Goal: Task Accomplishment & Management: Manage account settings

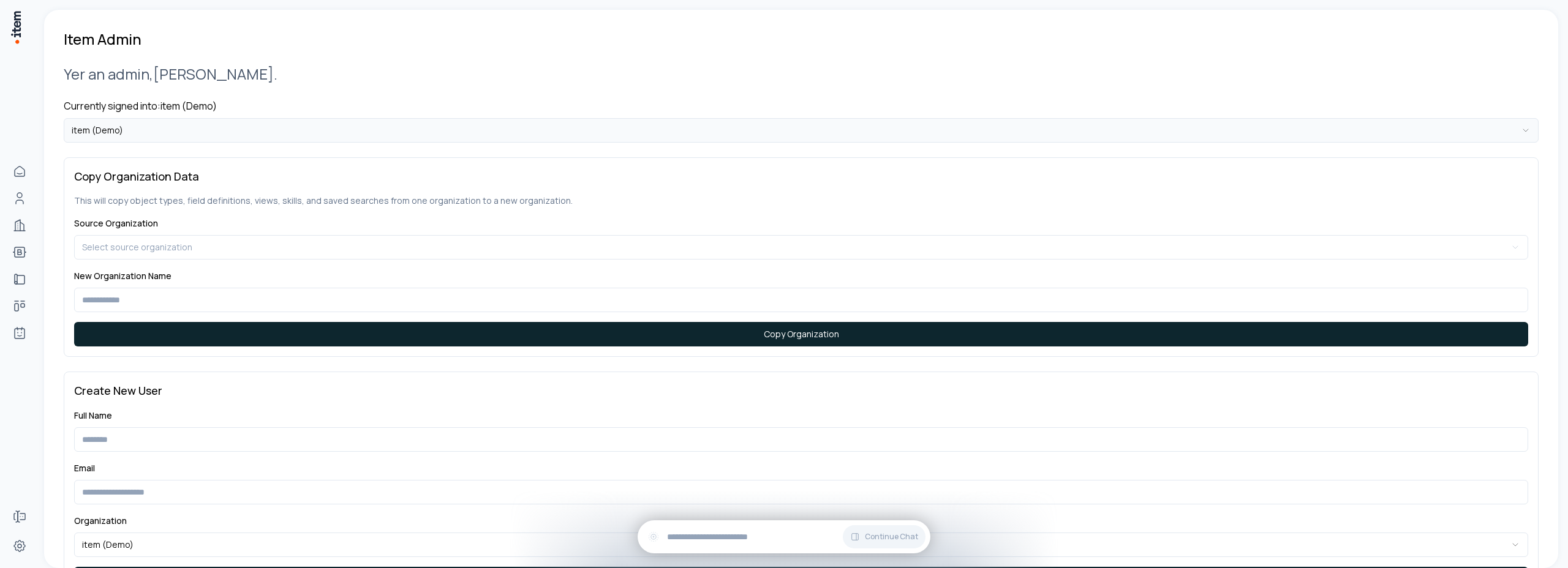
click at [132, 134] on html "**********" at bounding box center [784, 284] width 1568 height 568
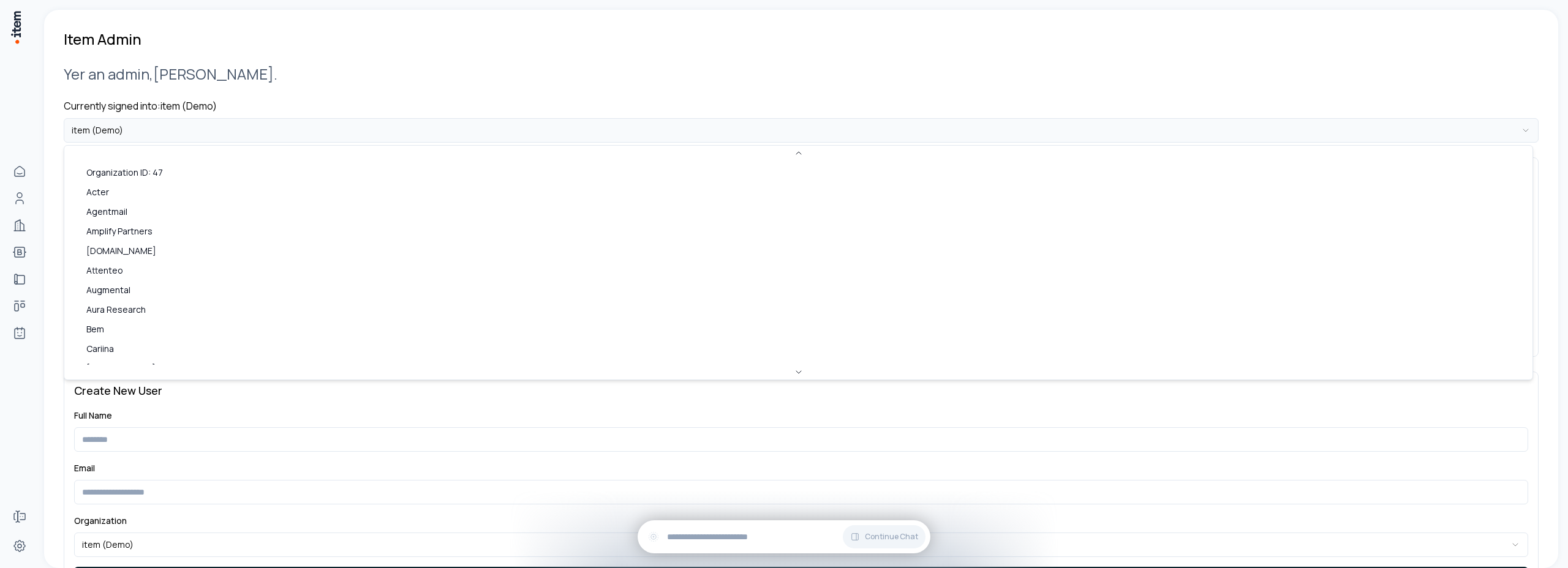
scroll to position [601, 0]
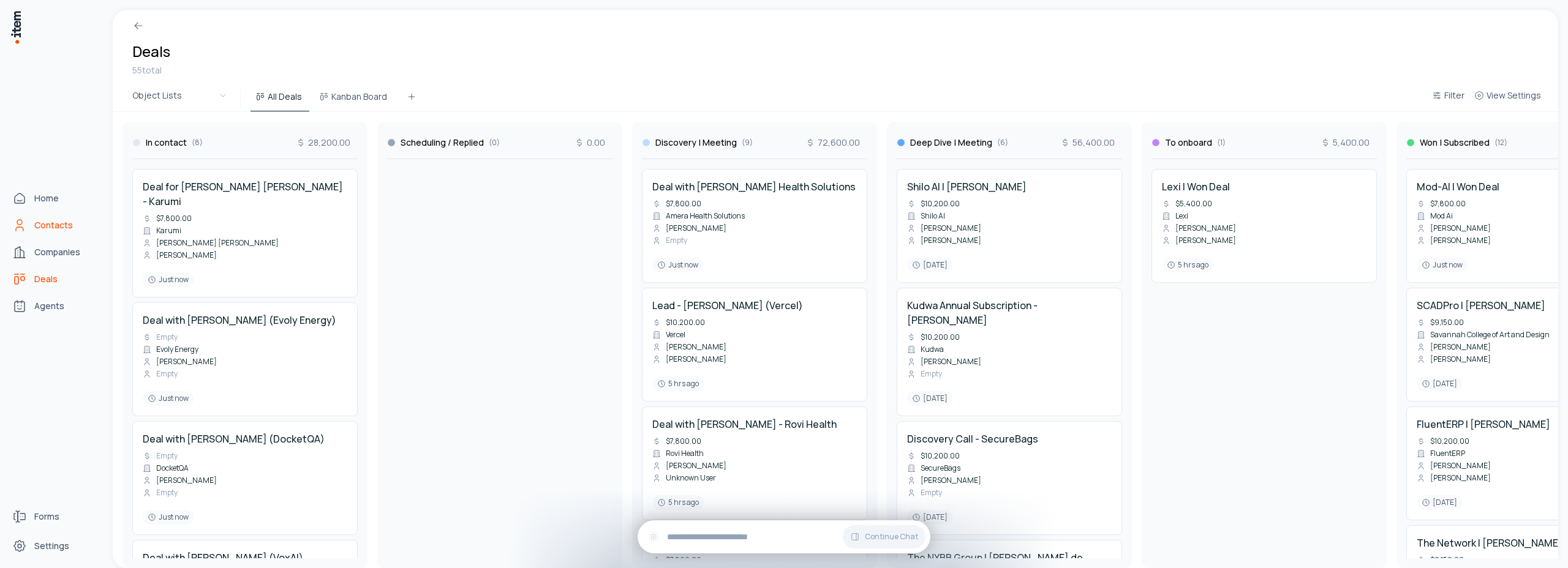
click at [25, 229] on icon "Contacts" at bounding box center [20, 225] width 15 height 15
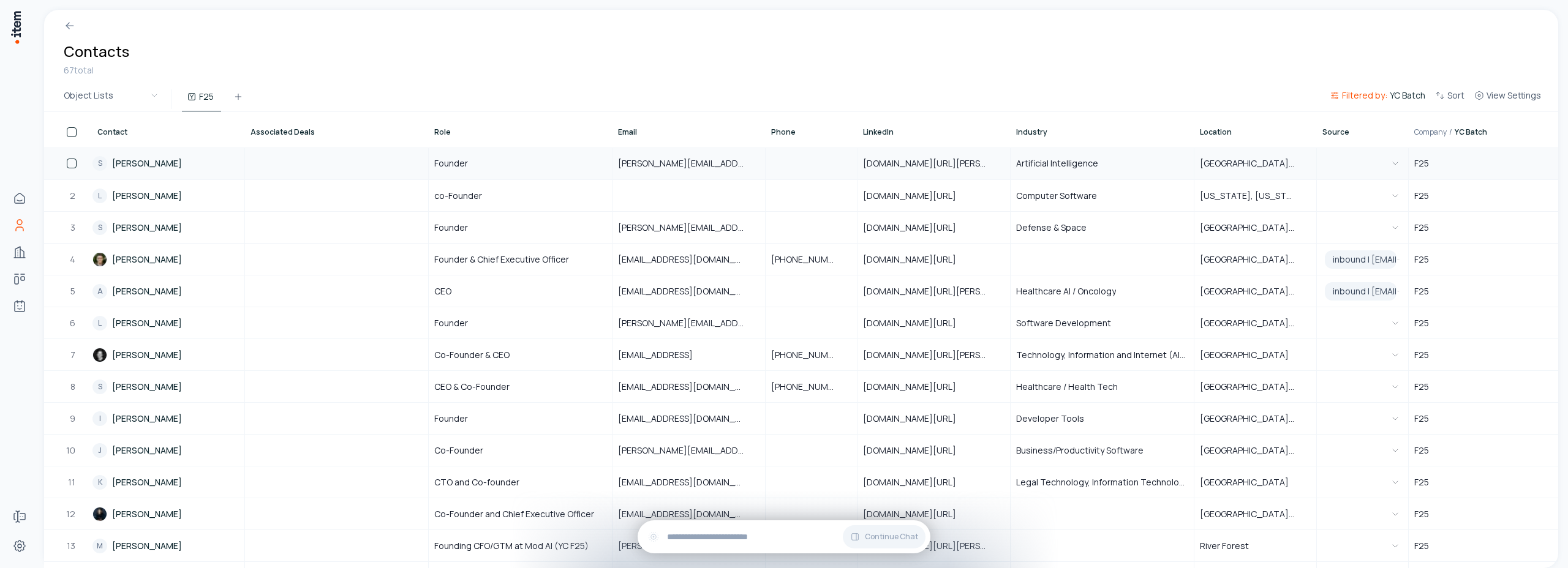
click at [135, 166] on link "S Sean O'Bannon" at bounding box center [168, 163] width 151 height 31
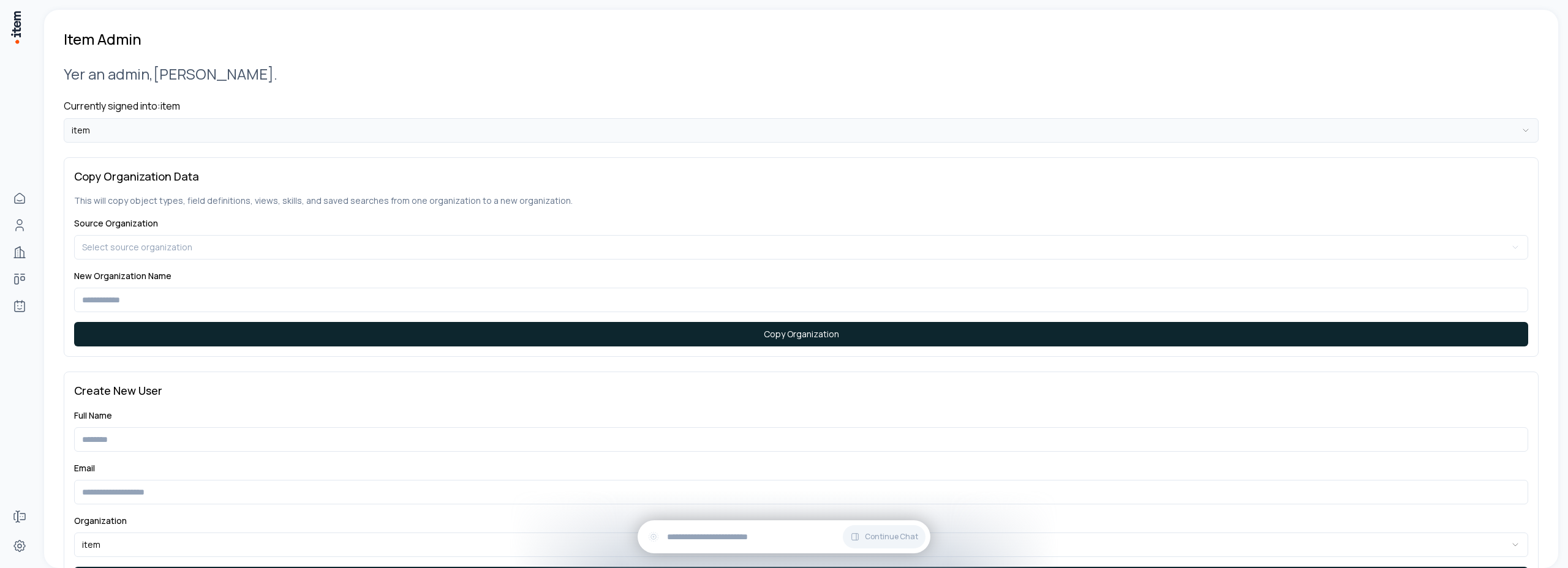
click at [122, 131] on html "**********" at bounding box center [784, 284] width 1568 height 568
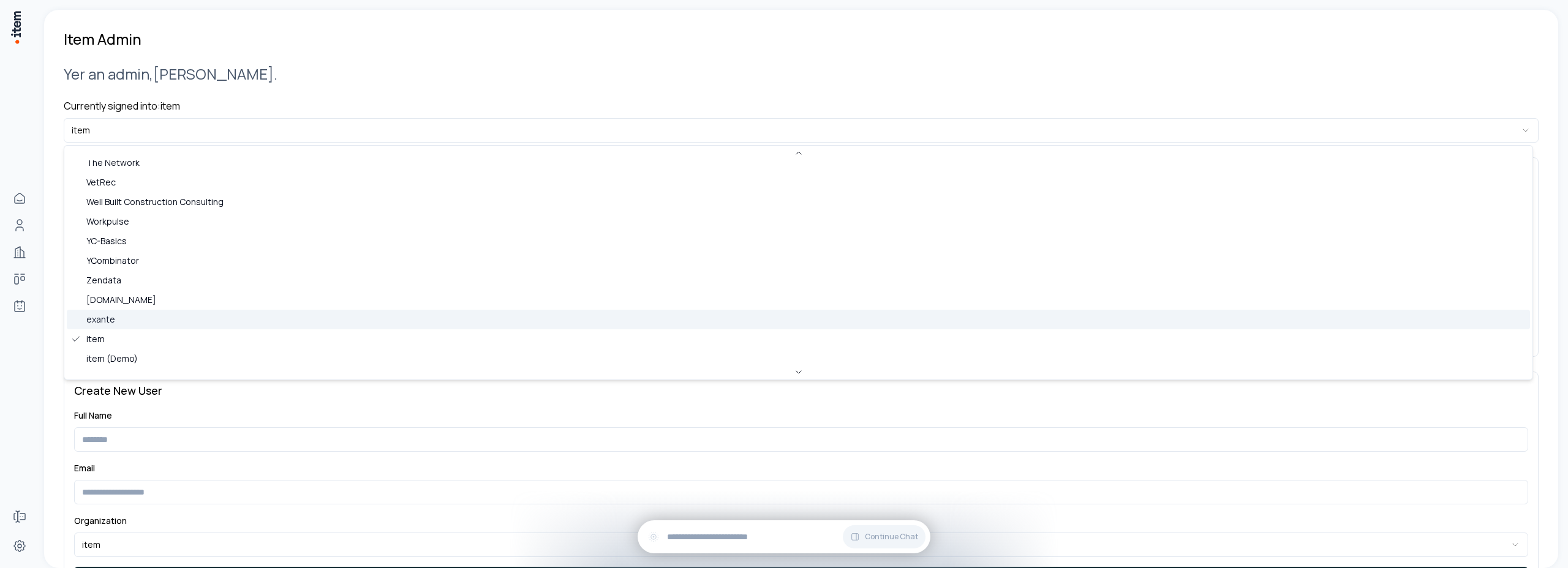
scroll to position [600, 0]
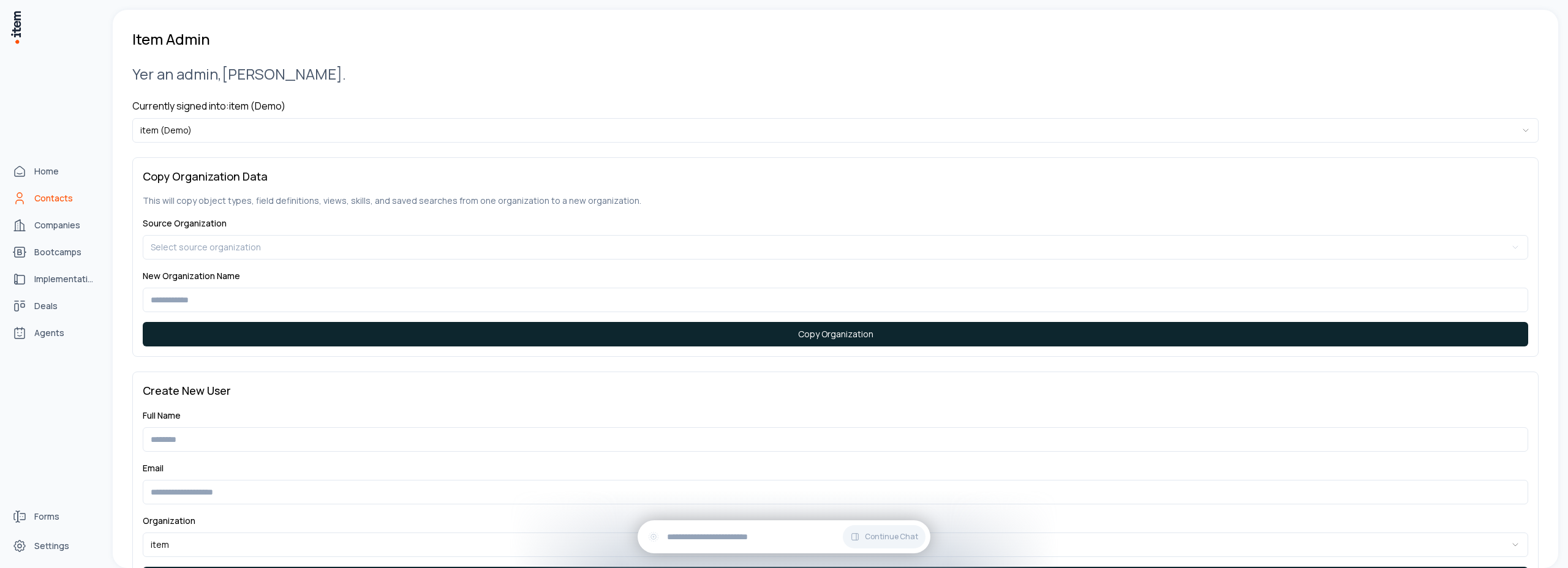
click at [57, 203] on span "Contacts" at bounding box center [53, 198] width 38 height 12
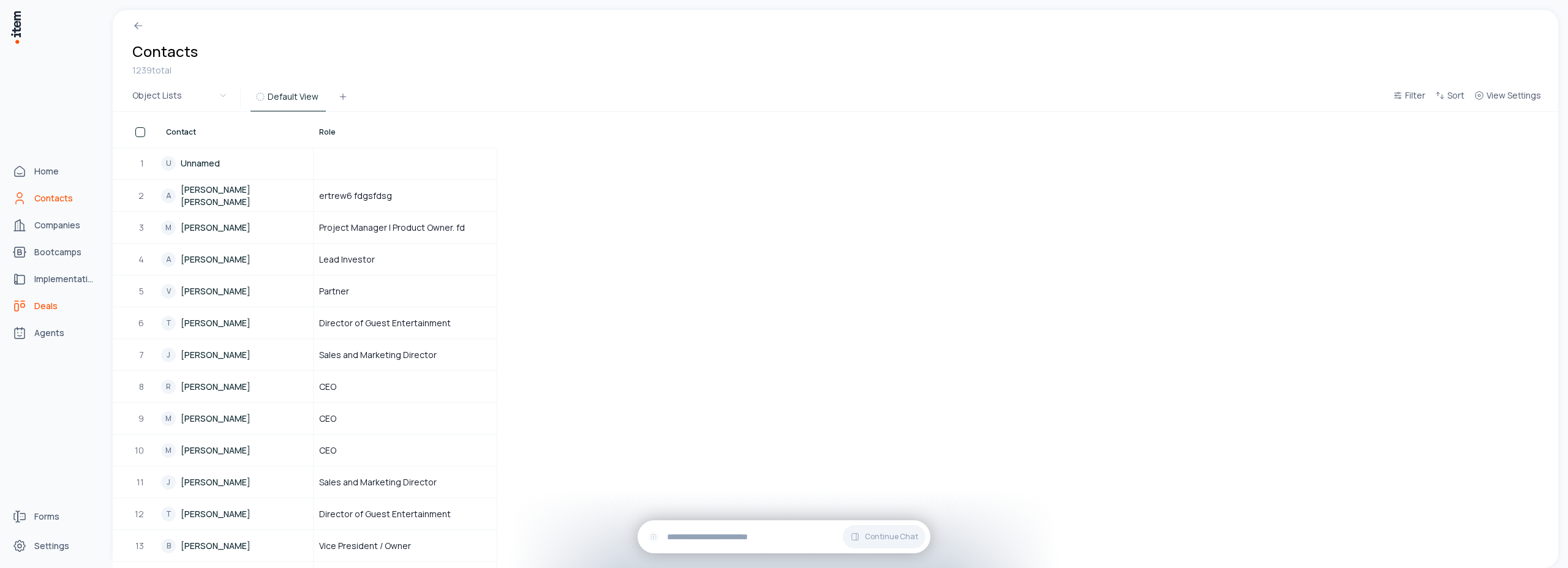
click at [41, 309] on span "Deals" at bounding box center [46, 306] width 23 height 12
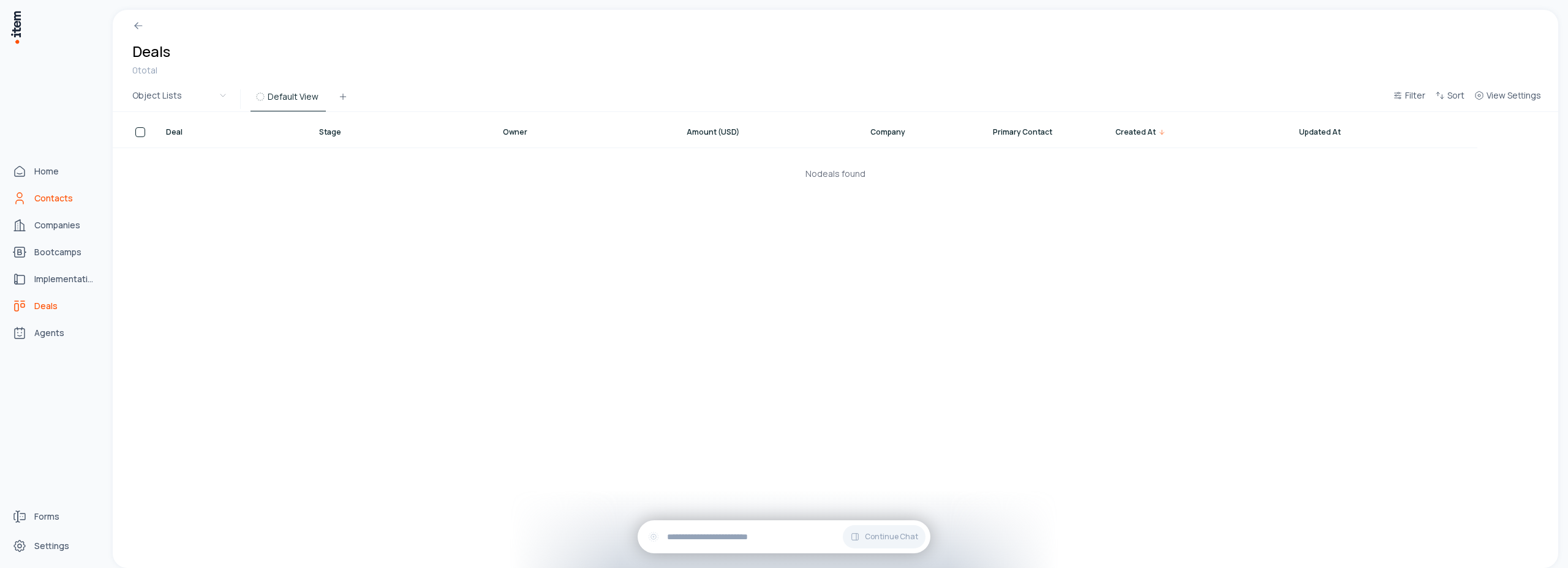
click at [49, 195] on span "Contacts" at bounding box center [53, 198] width 38 height 12
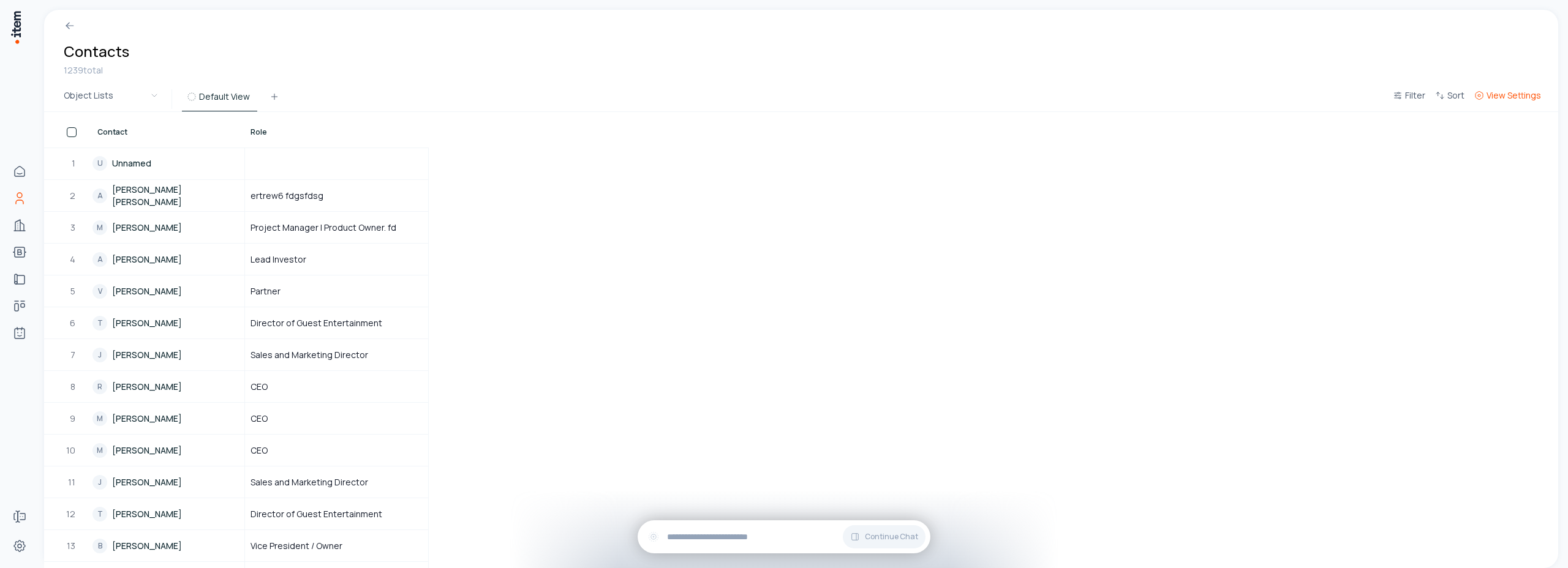
click at [1505, 102] on button "View Settings" at bounding box center [1507, 99] width 76 height 22
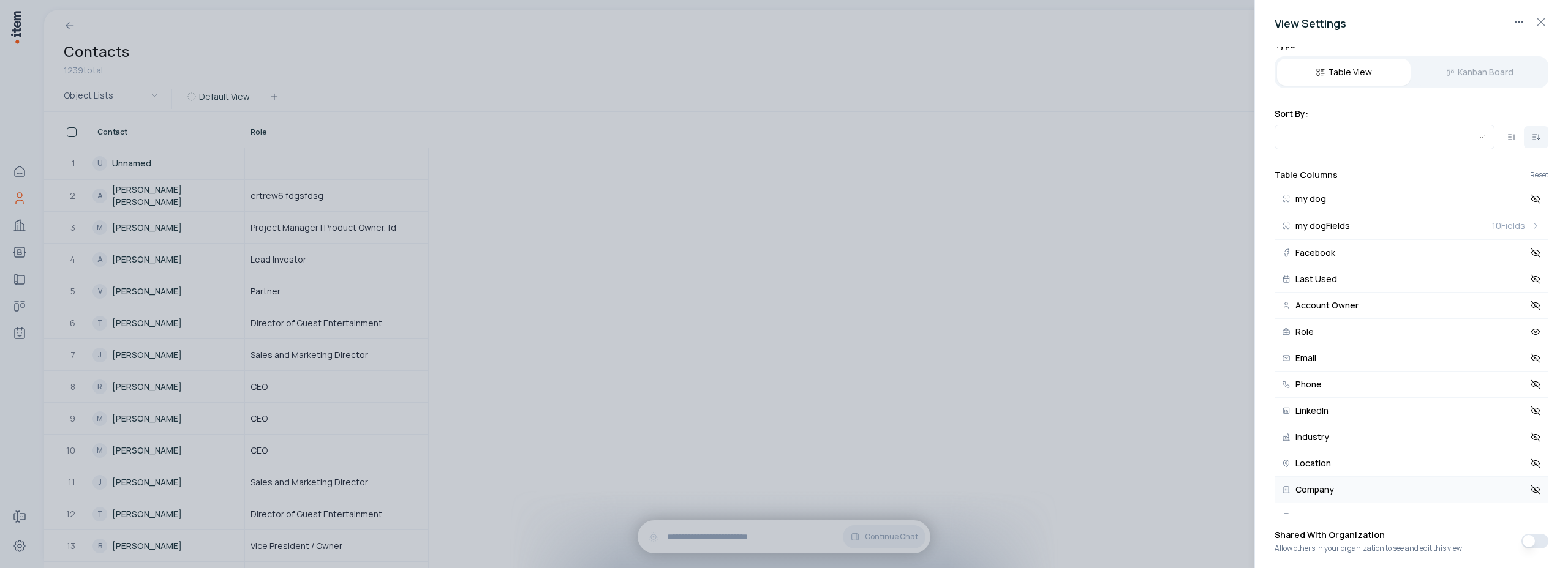
scroll to position [92, 0]
click at [1531, 433] on icon at bounding box center [1535, 429] width 9 height 9
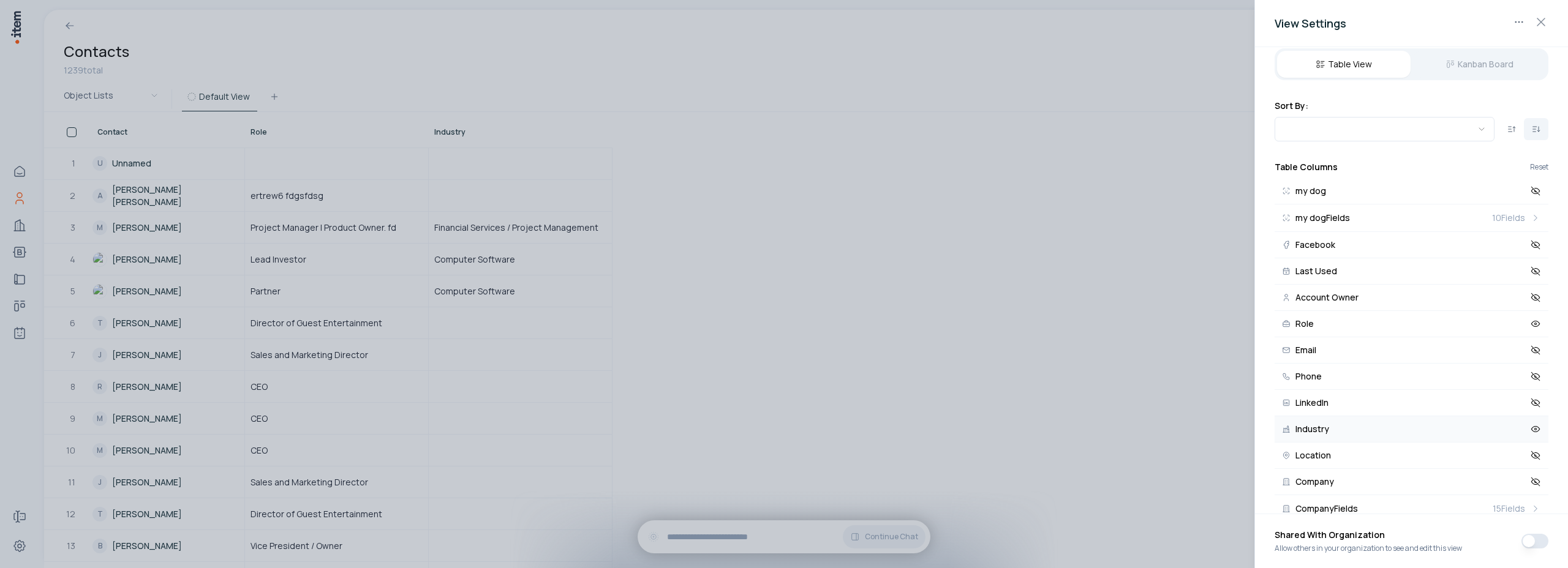
click at [958, 350] on div at bounding box center [784, 284] width 1568 height 568
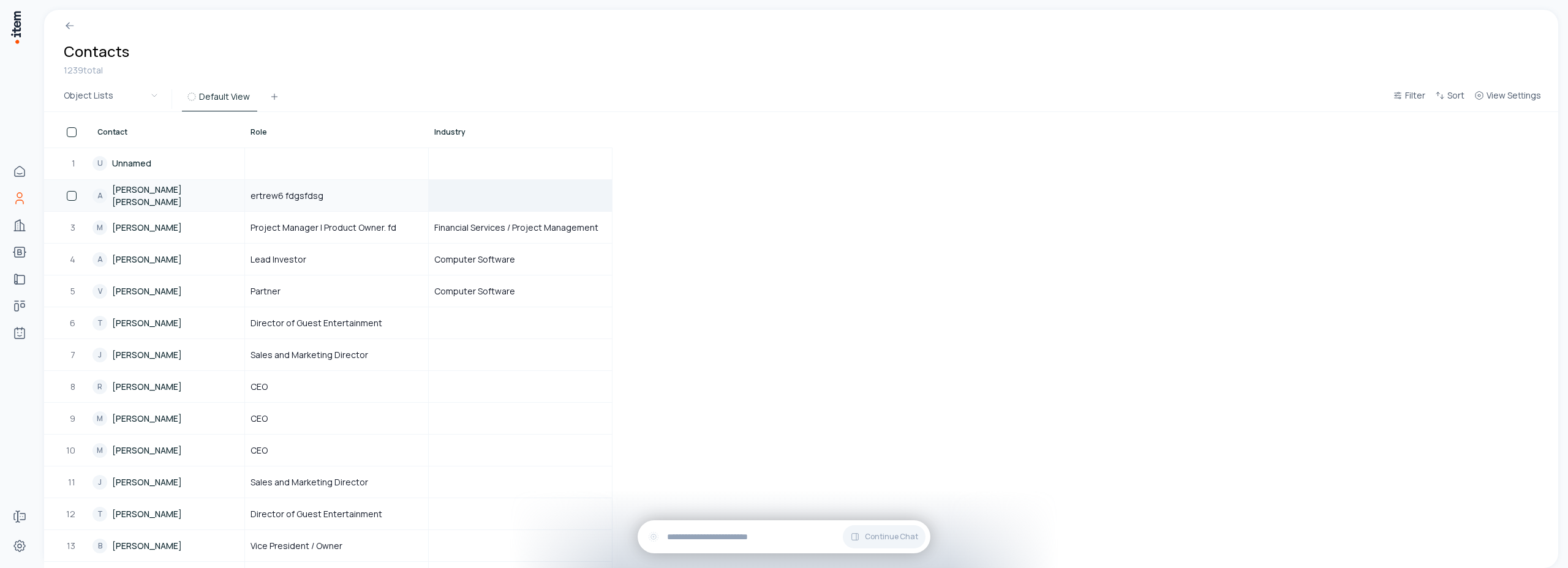
click at [513, 193] on div at bounding box center [520, 195] width 182 height 30
type input "*********"
click at [512, 219] on div "Financial Services / Project Management" at bounding box center [520, 227] width 182 height 30
click at [486, 199] on div "EDUCATION" at bounding box center [520, 195] width 182 height 30
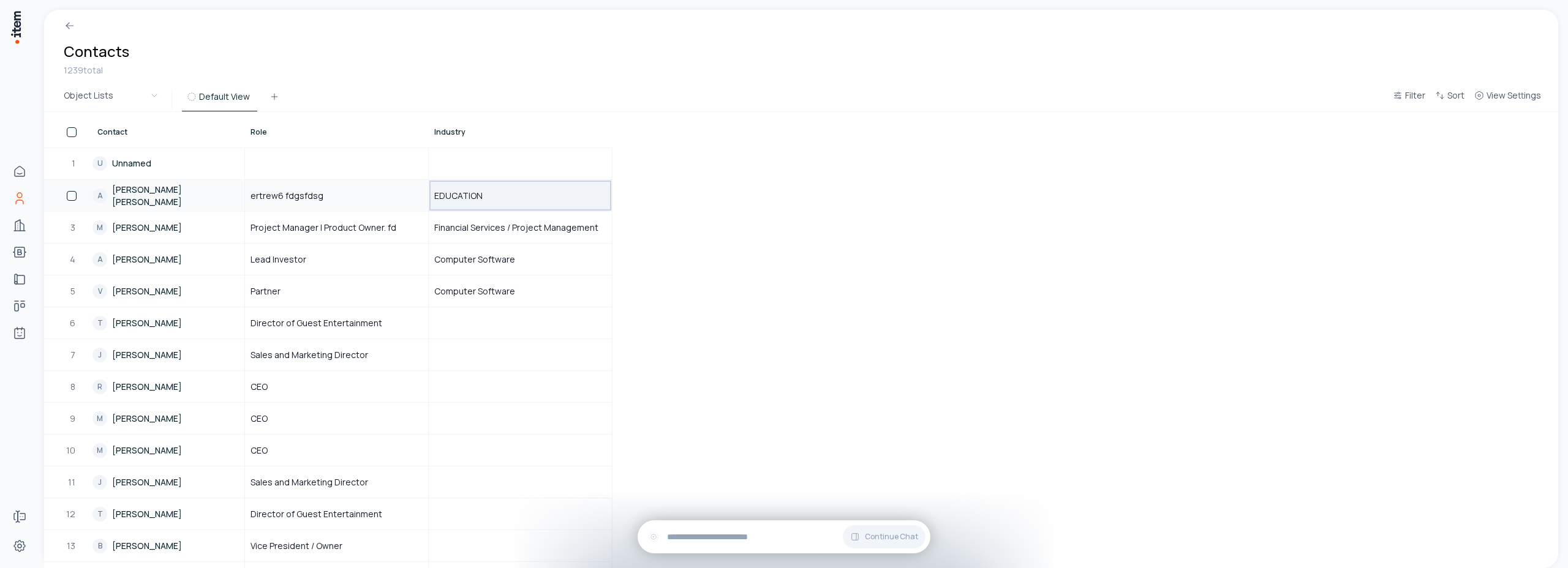
click at [486, 199] on div "EDUCATION" at bounding box center [520, 195] width 182 height 30
type input "*"
click at [789, 270] on div "Contact Role Industry 1 U Unnamed 2 A Ana Maria Arbelaez ertrew6 fdgsfdsg 3 M M…" at bounding box center [801, 340] width 1514 height 456
click at [72, 163] on button "button" at bounding box center [71, 163] width 9 height 9
click at [315, 96] on button "Delete" at bounding box center [300, 97] width 60 height 20
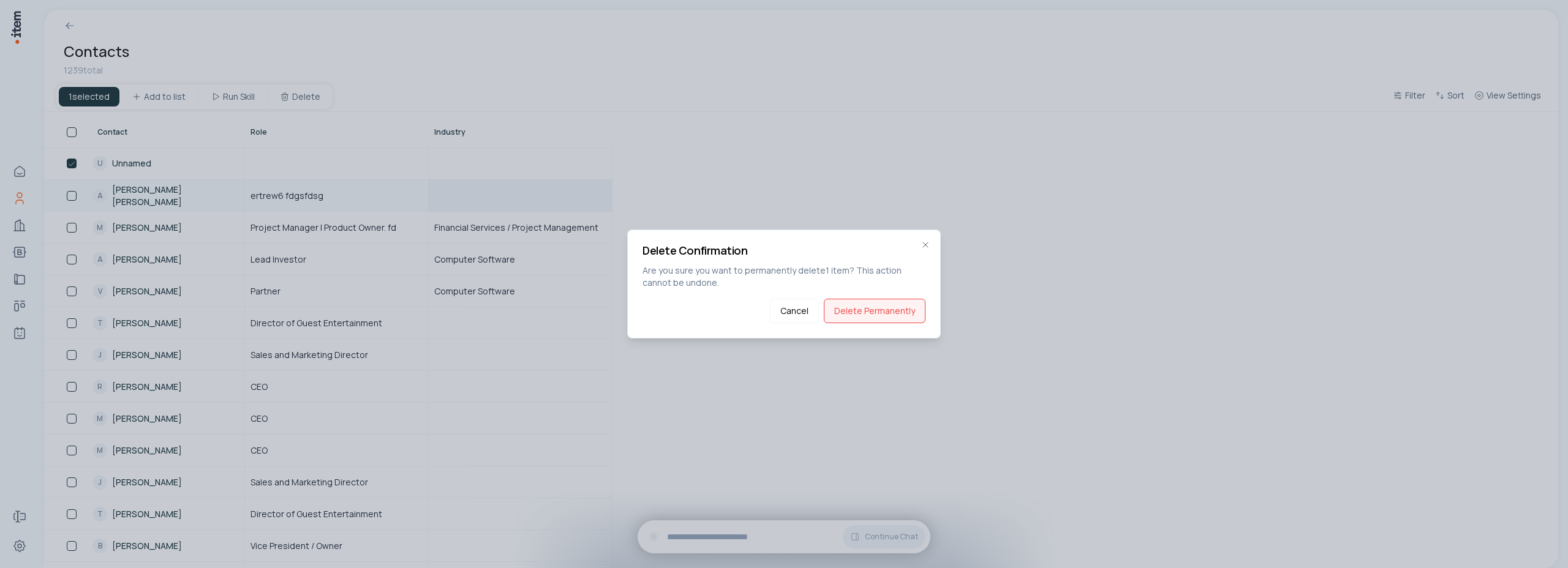
click at [869, 312] on button "Delete Permanently" at bounding box center [874, 311] width 102 height 25
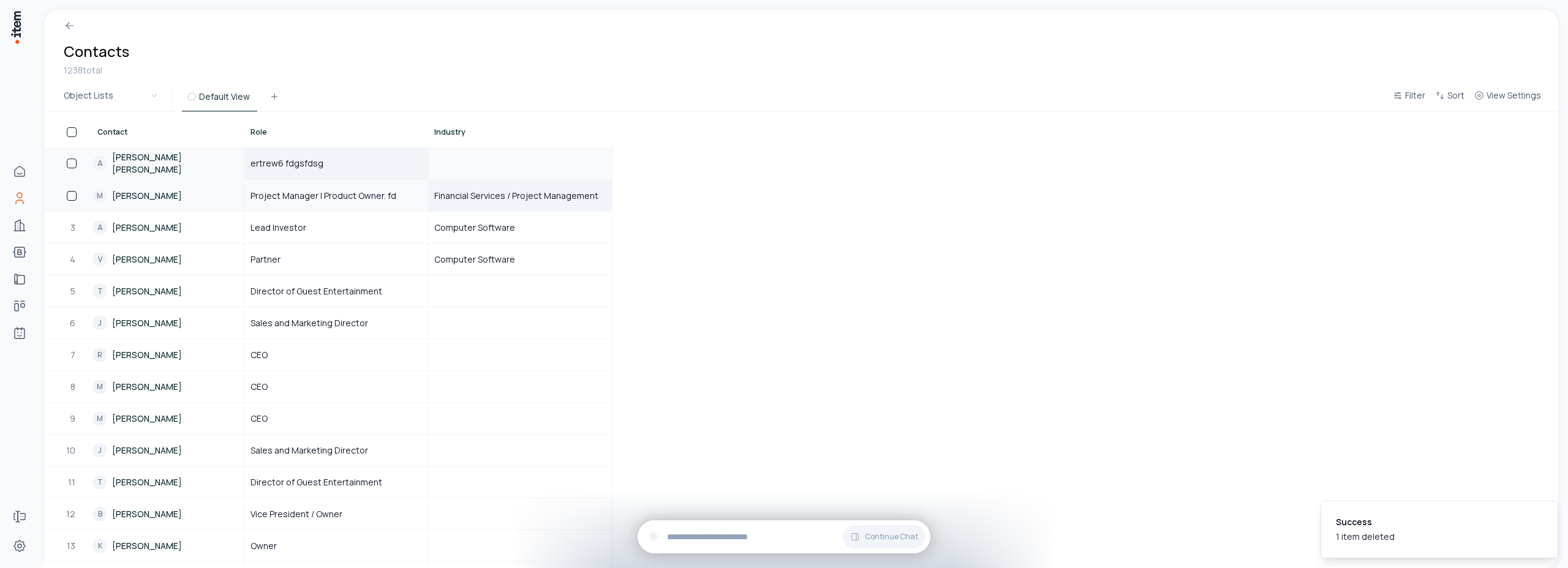
click at [341, 169] on div "ertrew6 fdgsfdsg" at bounding box center [336, 163] width 182 height 31
type input "*"
click at [561, 73] on div "Contacts 1238 total" at bounding box center [801, 48] width 1514 height 77
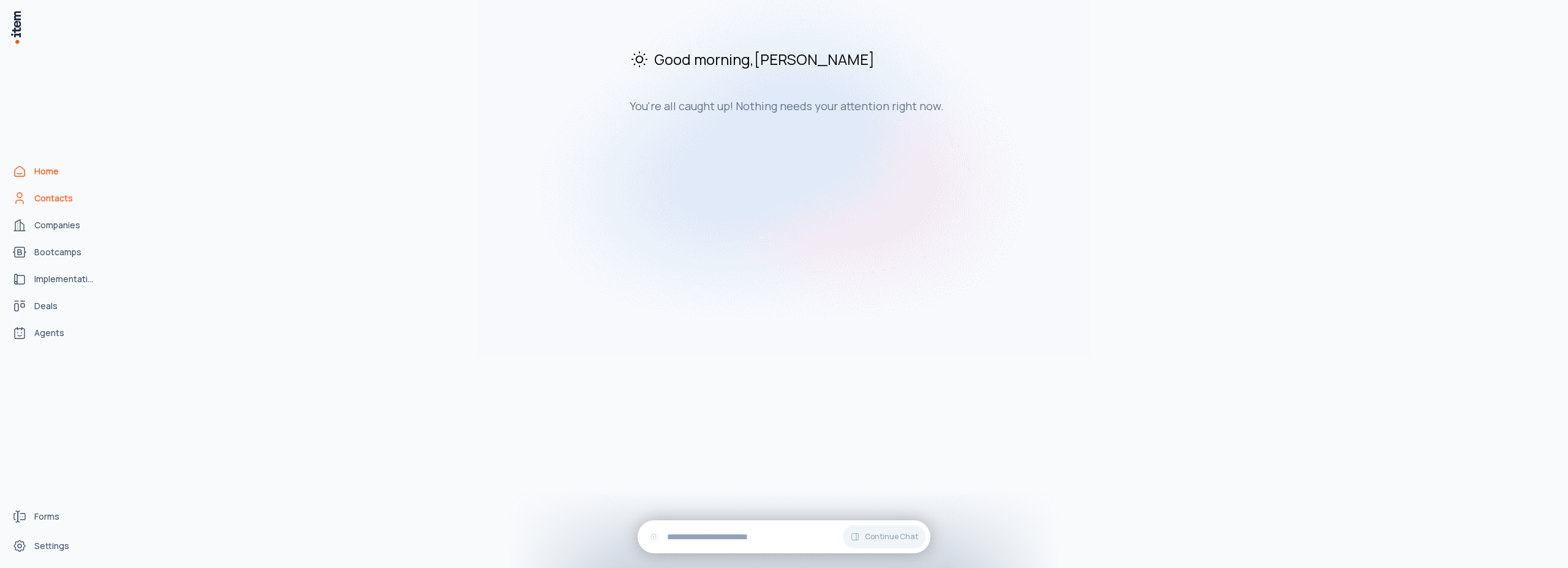
click at [47, 206] on link "Contacts" at bounding box center [54, 198] width 93 height 25
